Goal: Information Seeking & Learning: Learn about a topic

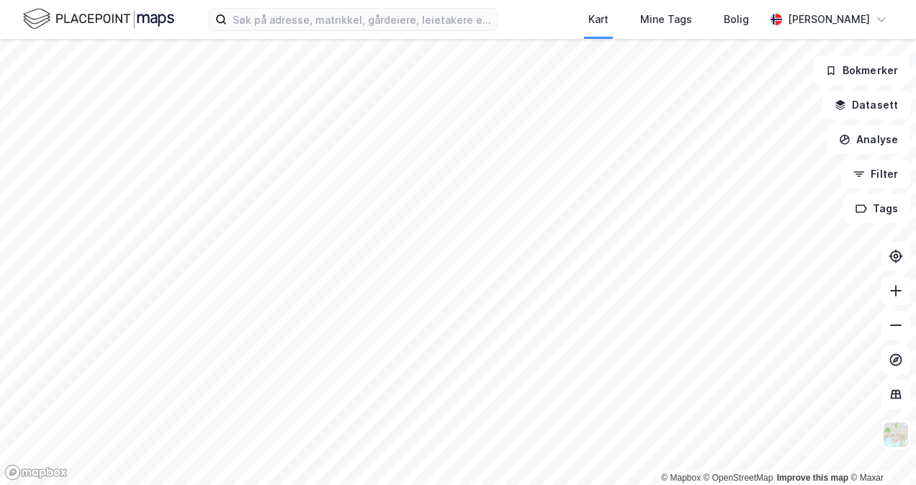
click at [225, 0] on html "Kart Mine Tags Bolig [PERSON_NAME] © Mapbox © OpenStreetMap Improve this map © …" at bounding box center [458, 242] width 916 height 485
